Goal: Find specific page/section: Find specific page/section

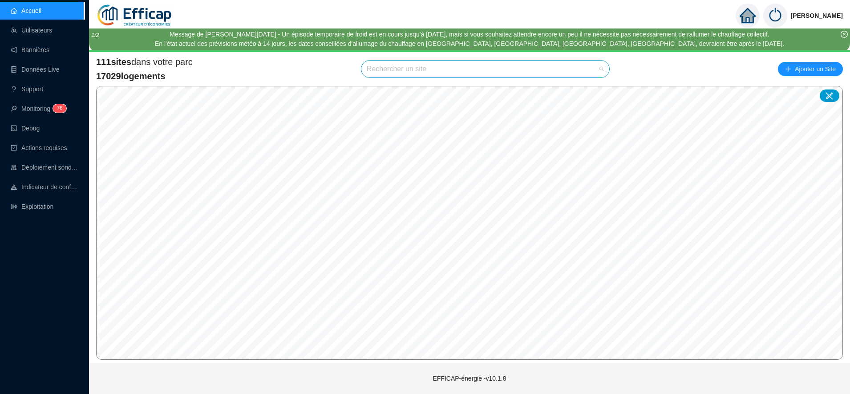
click at [395, 74] on input "search" at bounding box center [481, 69] width 229 height 17
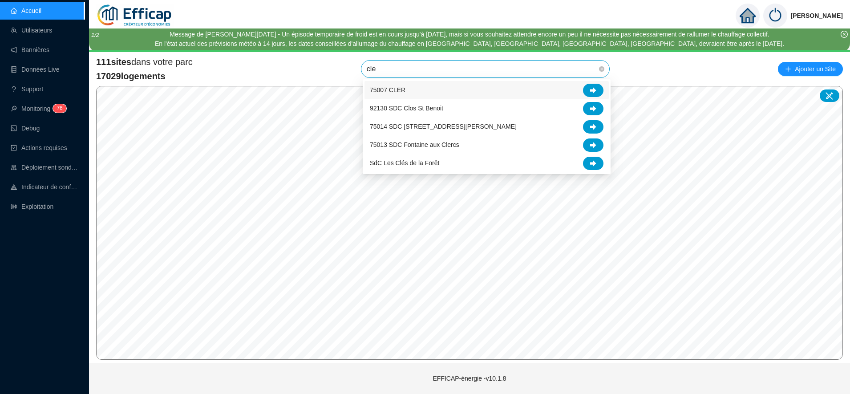
type input "cler"
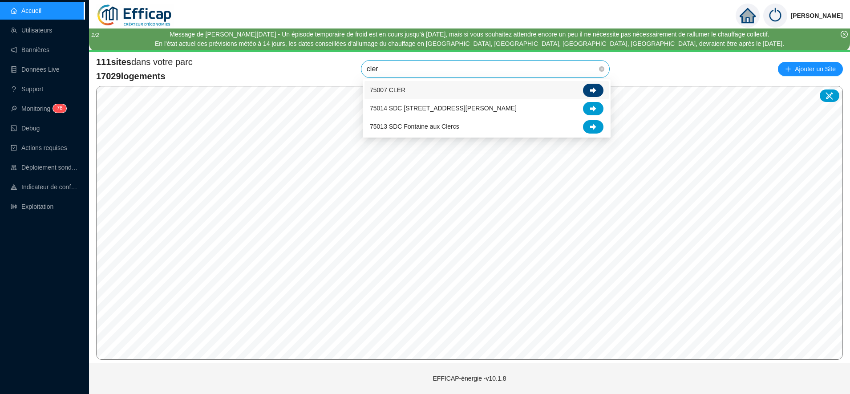
click at [595, 85] on div at bounding box center [593, 90] width 20 height 13
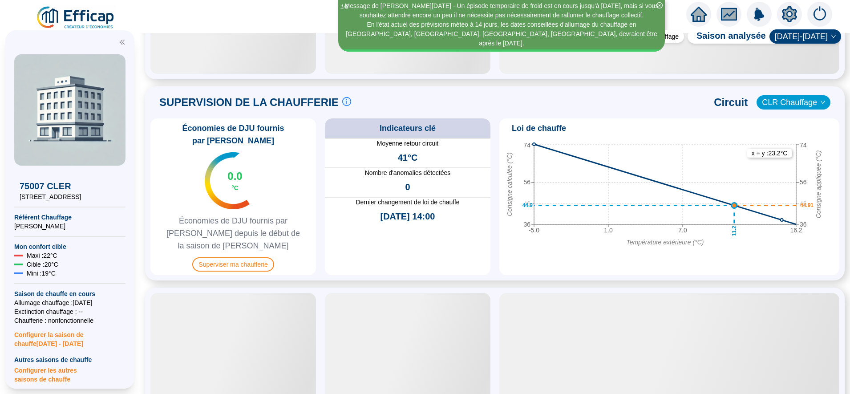
scroll to position [559, 0]
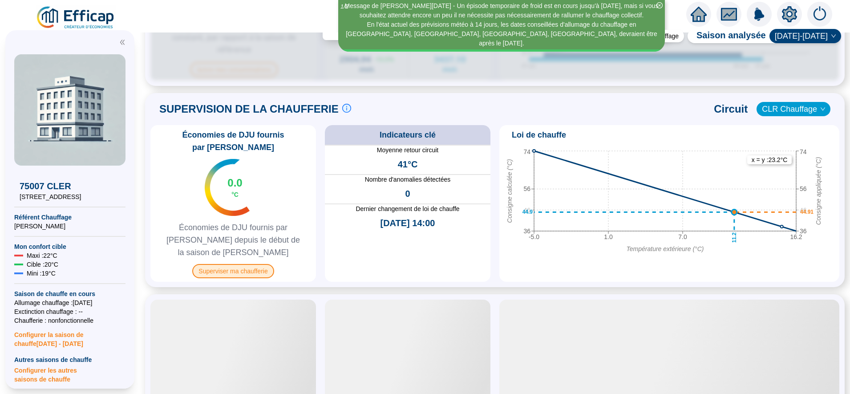
click at [265, 221] on span "Économies de DJU fournis par Efficap depuis le début de la saison de chauffe" at bounding box center [233, 239] width 158 height 37
click at [252, 264] on span "Superviser ma chaufferie" at bounding box center [232, 271] width 81 height 14
